Goal: Find specific page/section: Find specific page/section

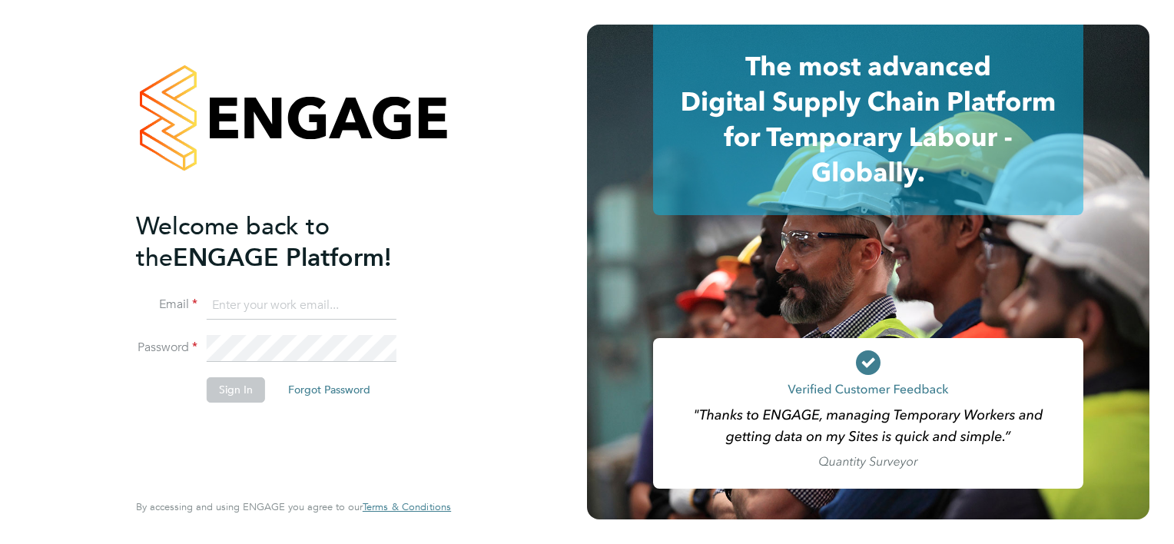
click at [267, 307] on input at bounding box center [302, 306] width 190 height 28
type input "[PERSON_NAME][EMAIL_ADDRESS][PERSON_NAME][PERSON_NAME][DOMAIN_NAME]"
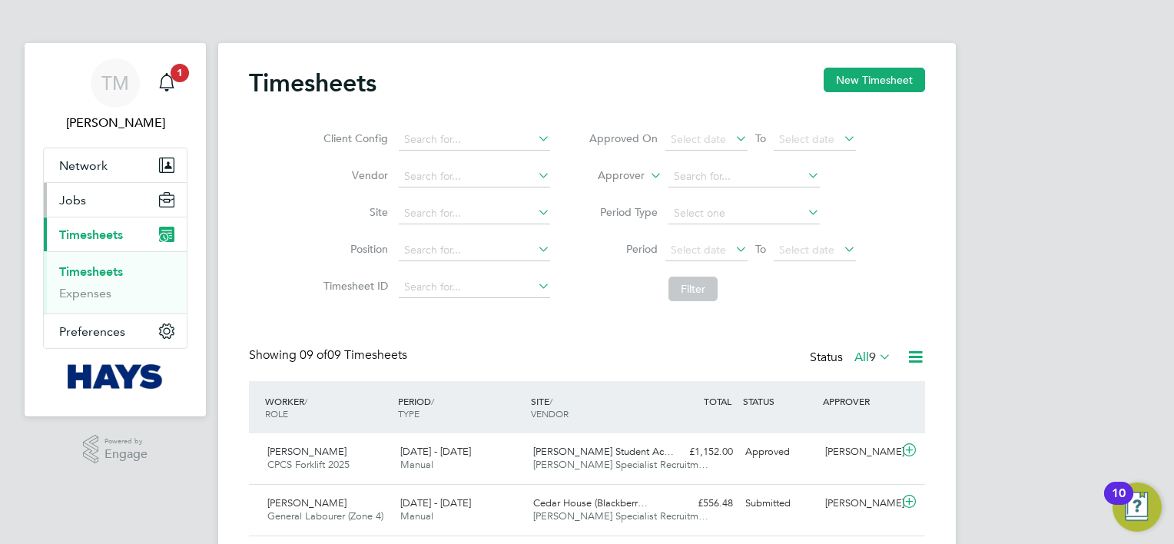
click at [95, 202] on button "Jobs" at bounding box center [115, 200] width 143 height 34
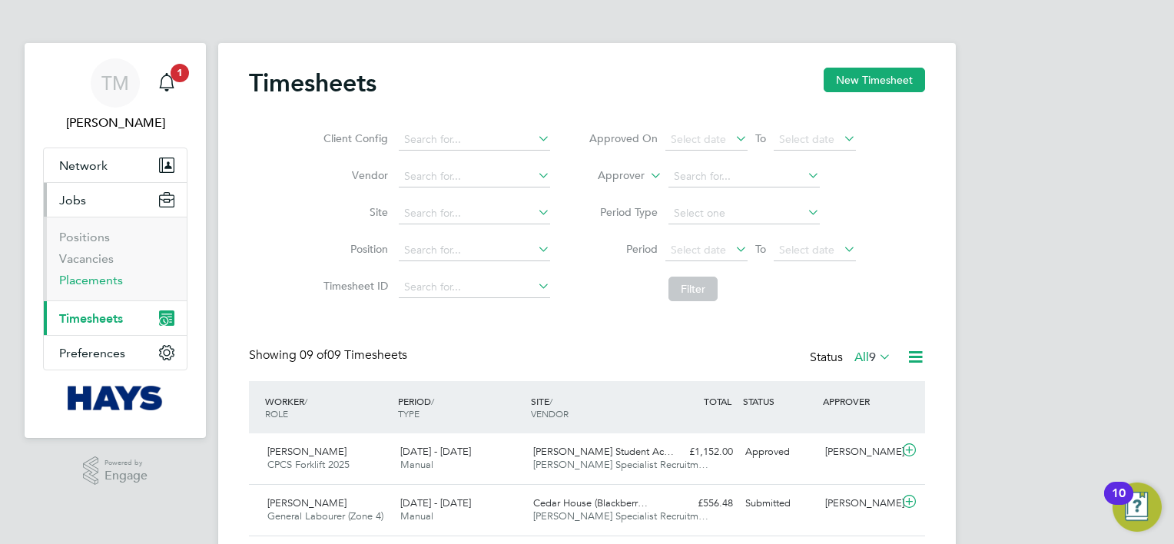
click at [104, 279] on link "Placements" at bounding box center [91, 280] width 64 height 15
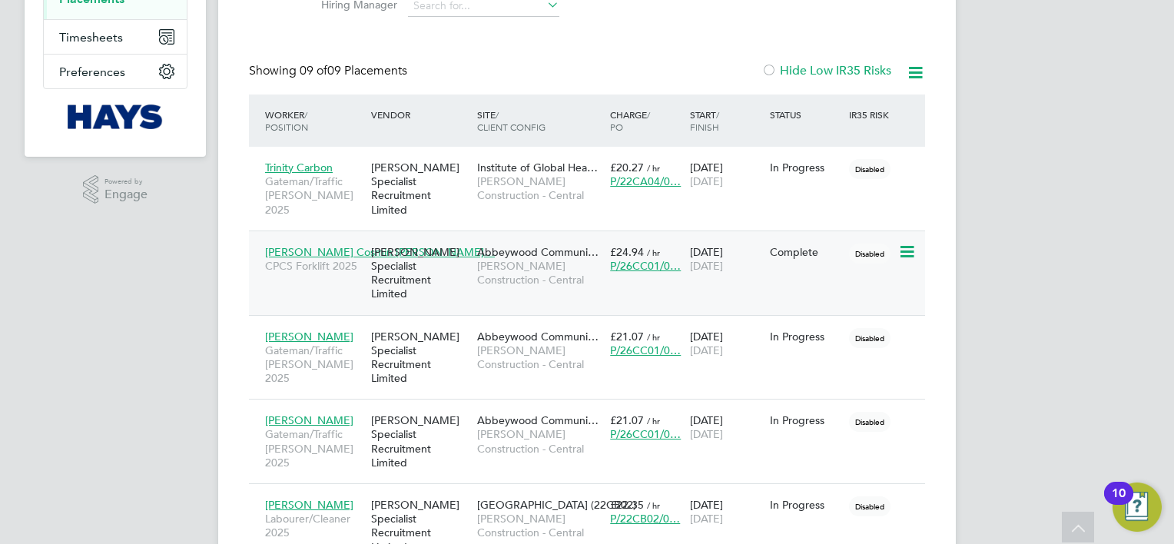
click at [520, 245] on span "Abbeywood Communi…" at bounding box center [537, 252] width 121 height 14
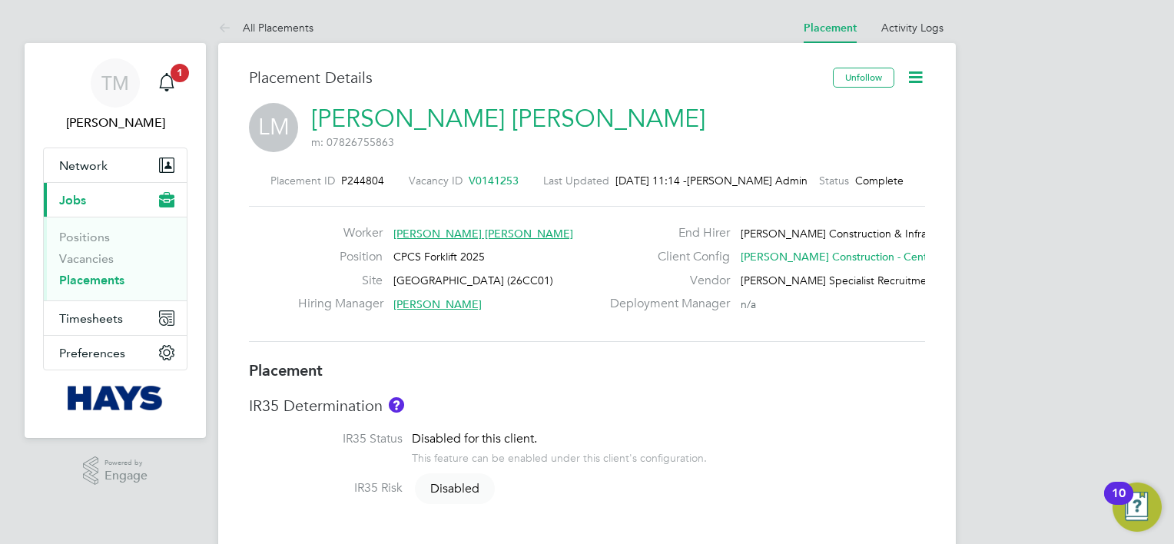
click at [443, 304] on span "Michael Anstey" at bounding box center [438, 304] width 88 height 14
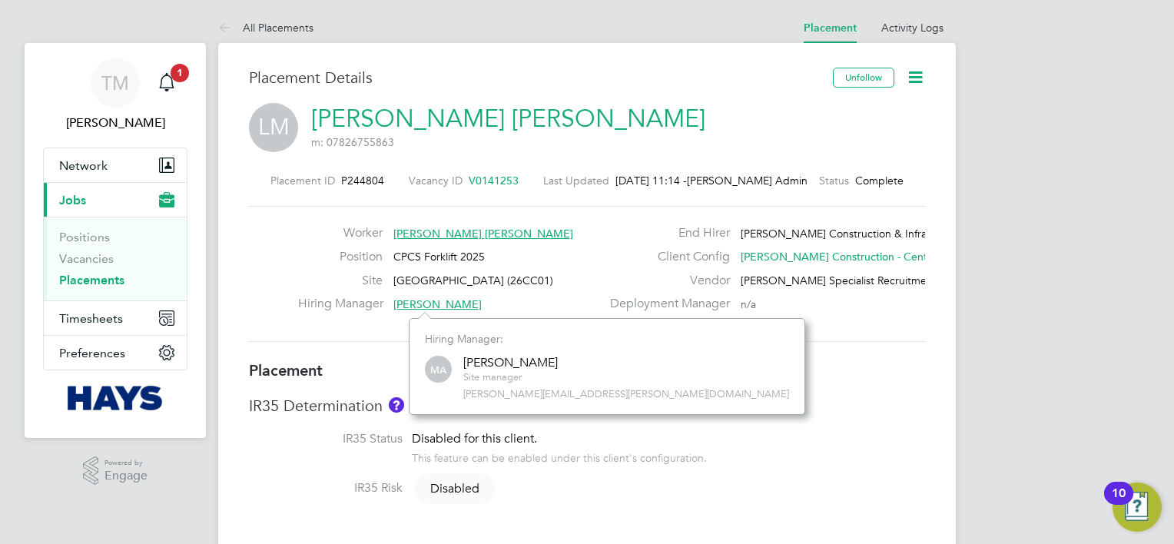
click at [673, 351] on div "Placement ID P244804 Vacancy ID V0141253 Last Updated 26 Sep 2025, 11:14 - Hays…" at bounding box center [587, 258] width 676 height 206
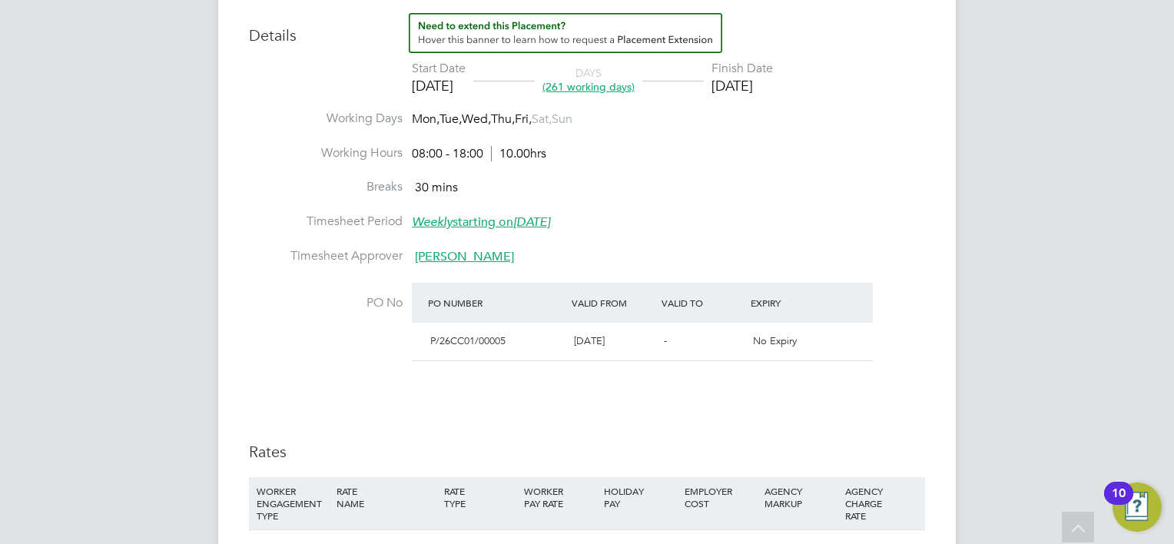
click at [464, 257] on span "Kathryn Day" at bounding box center [464, 256] width 99 height 15
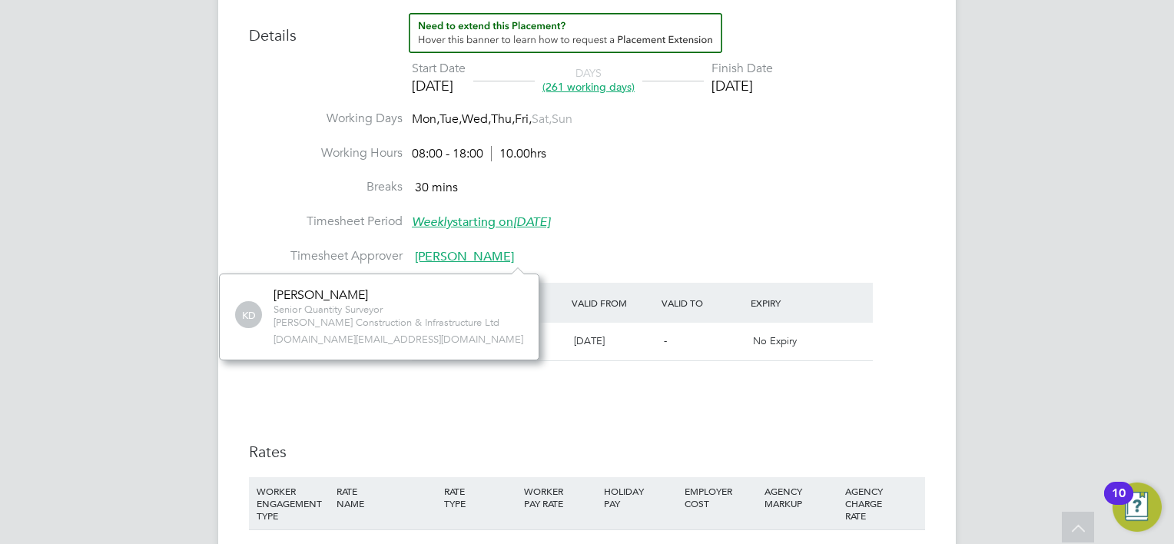
click at [939, 203] on div "Placement Details Unfollow LM Lucian Cosmin Mladin m: 07826755863 Placement ID …" at bounding box center [587, 370] width 738 height 1780
